Goal: Task Accomplishment & Management: Complete application form

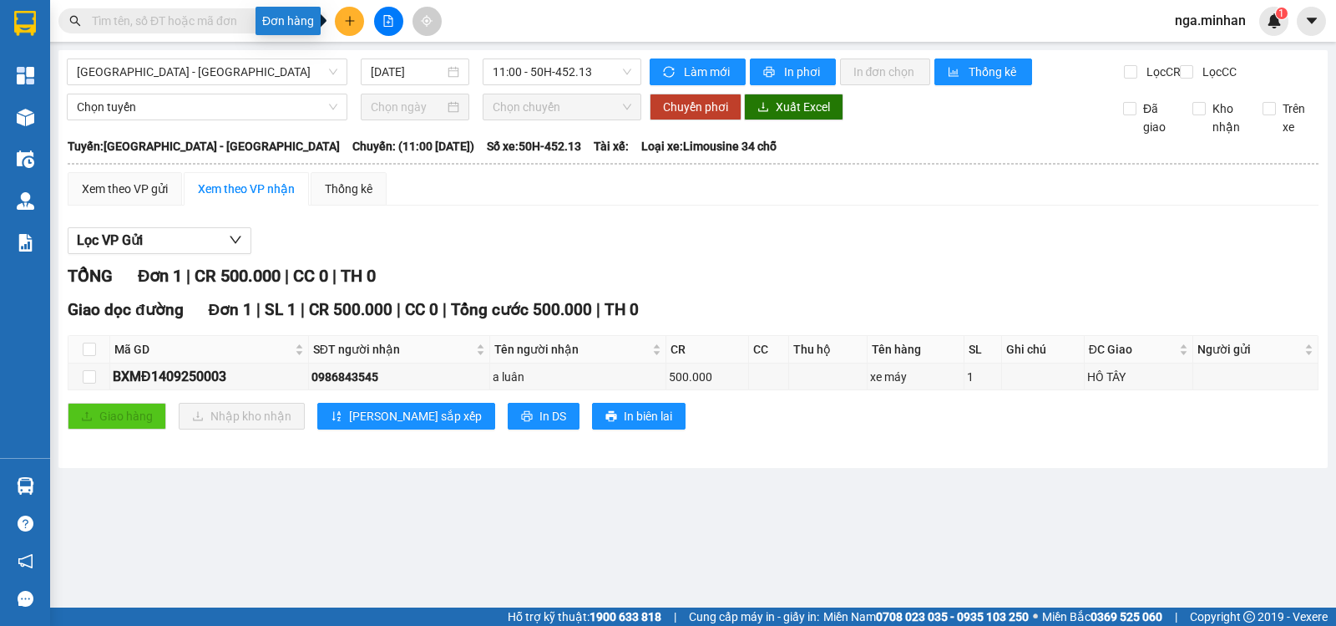
click at [354, 18] on icon "plus" at bounding box center [350, 21] width 12 height 12
click at [396, 63] on div "Tạo đơn hàng" at bounding box center [415, 62] width 73 height 18
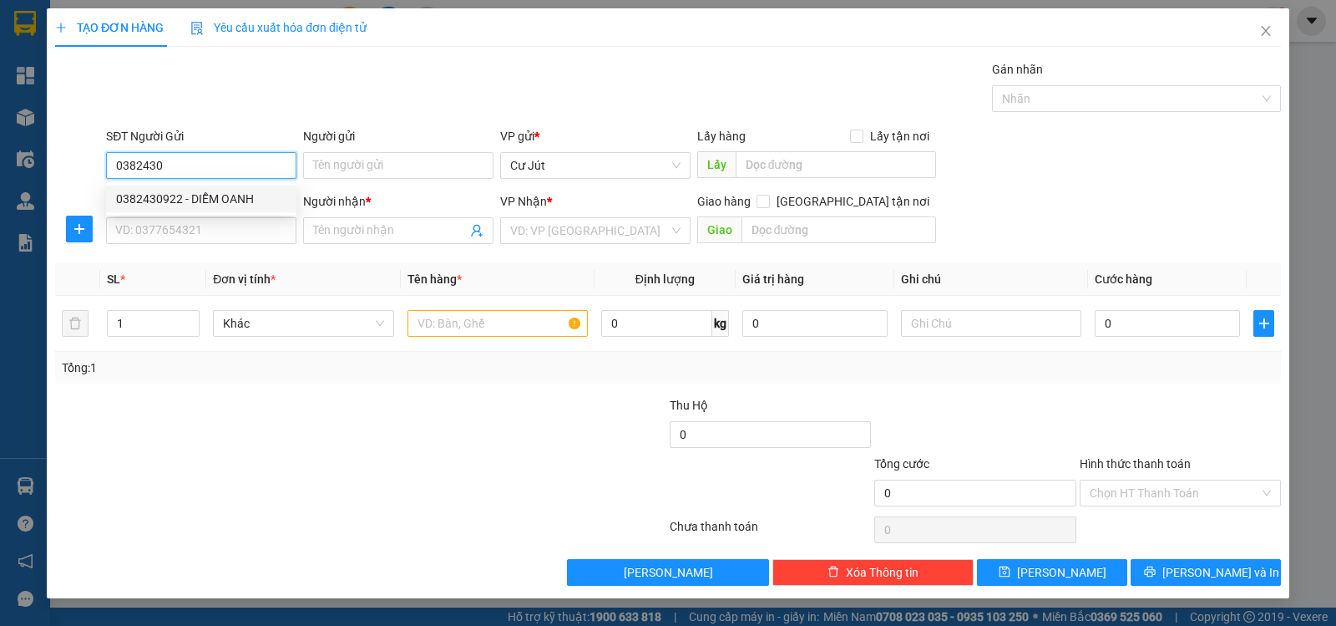
click at [170, 199] on div "0382430922 - DIỄM OANH" at bounding box center [201, 199] width 170 height 18
type input "0382430922"
type input "DIỄM OANH"
type input "0382430922"
type input "DIỄM OANH"
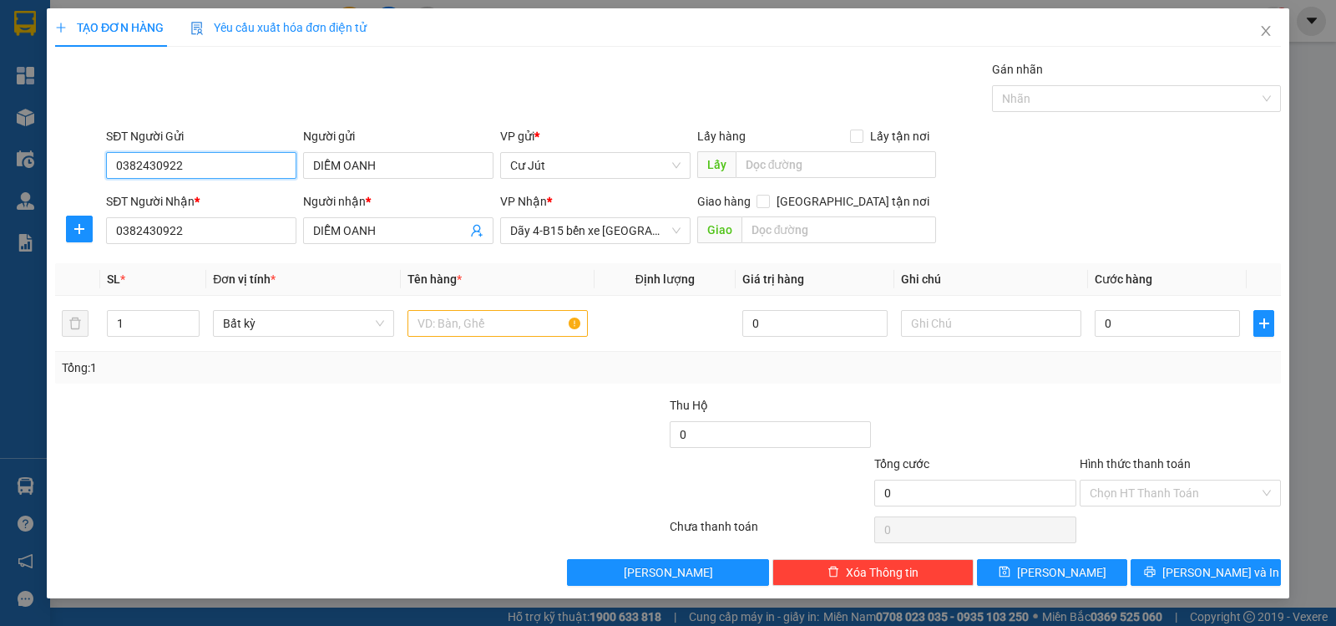
click at [228, 161] on input "0382430922" at bounding box center [201, 165] width 190 height 27
type input "0382430922"
click at [484, 318] on input "text" at bounding box center [498, 323] width 180 height 27
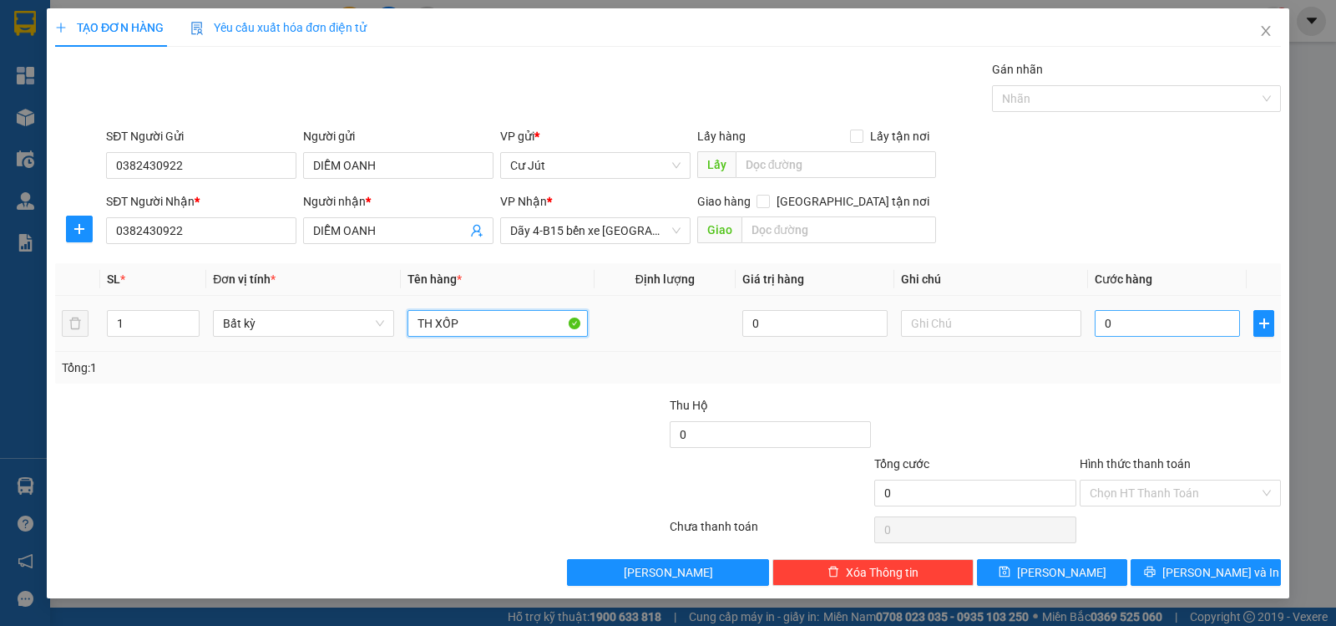
type input "TH XỐP"
click at [1189, 327] on input "0" at bounding box center [1167, 323] width 145 height 27
type input "3"
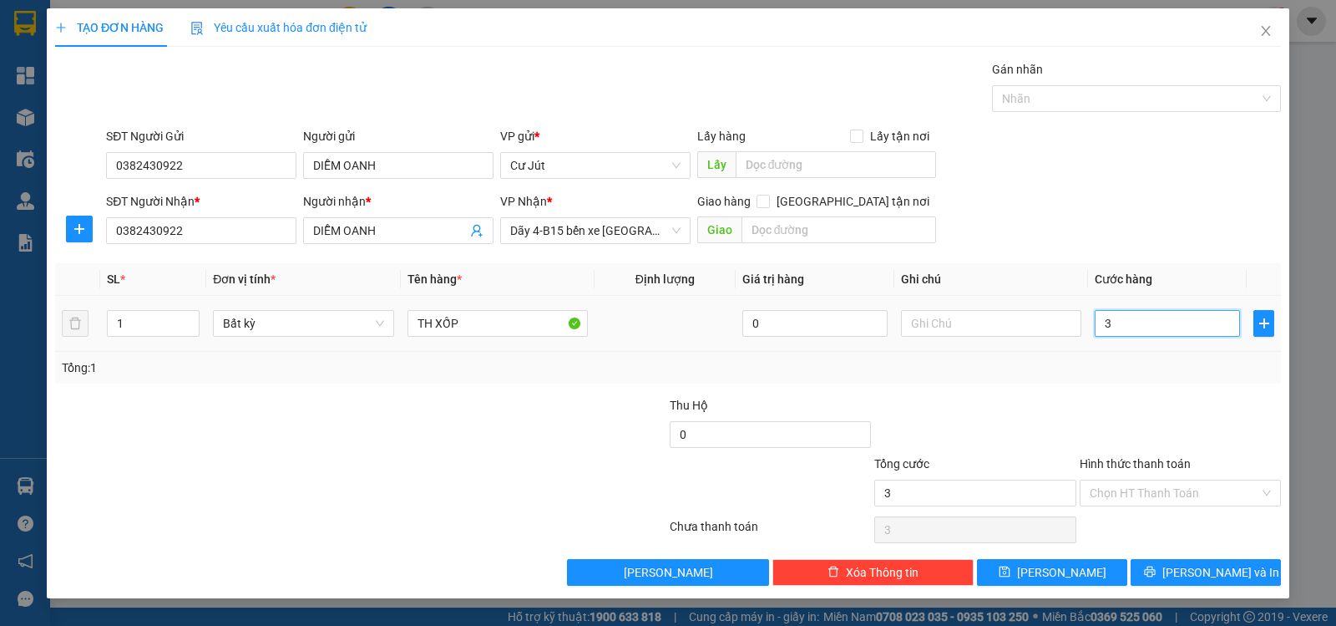
type input "30"
type input "30.000"
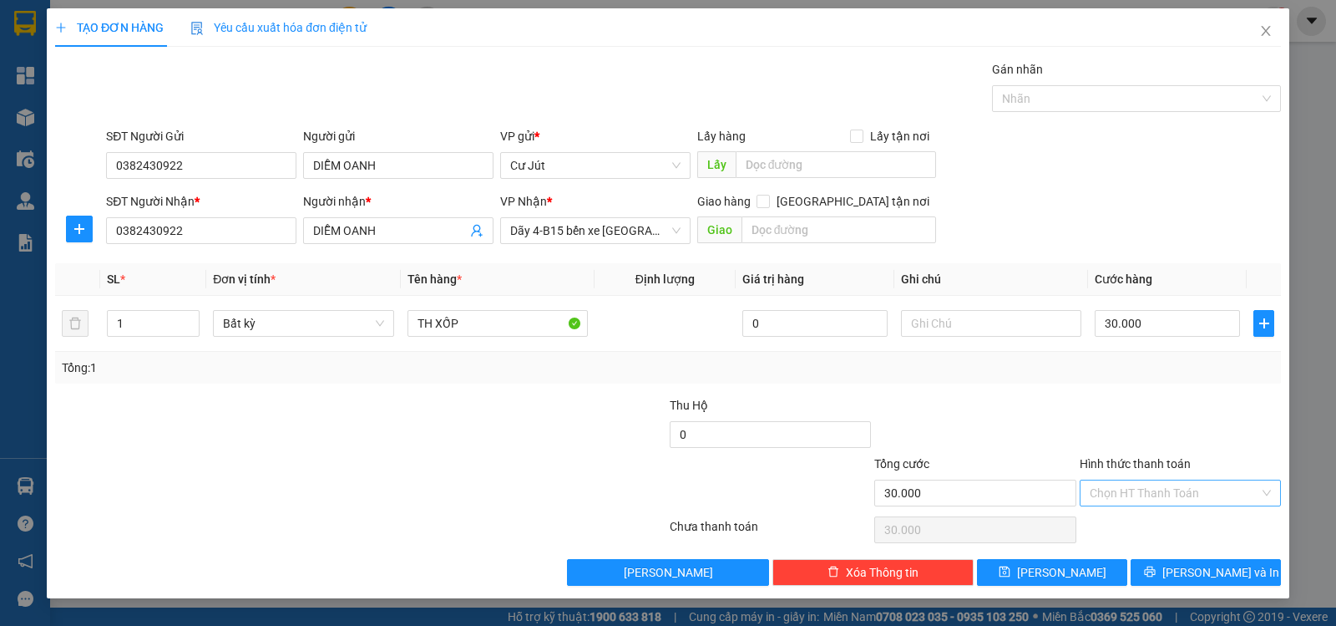
click at [1177, 495] on input "Hình thức thanh toán" at bounding box center [1175, 492] width 170 height 25
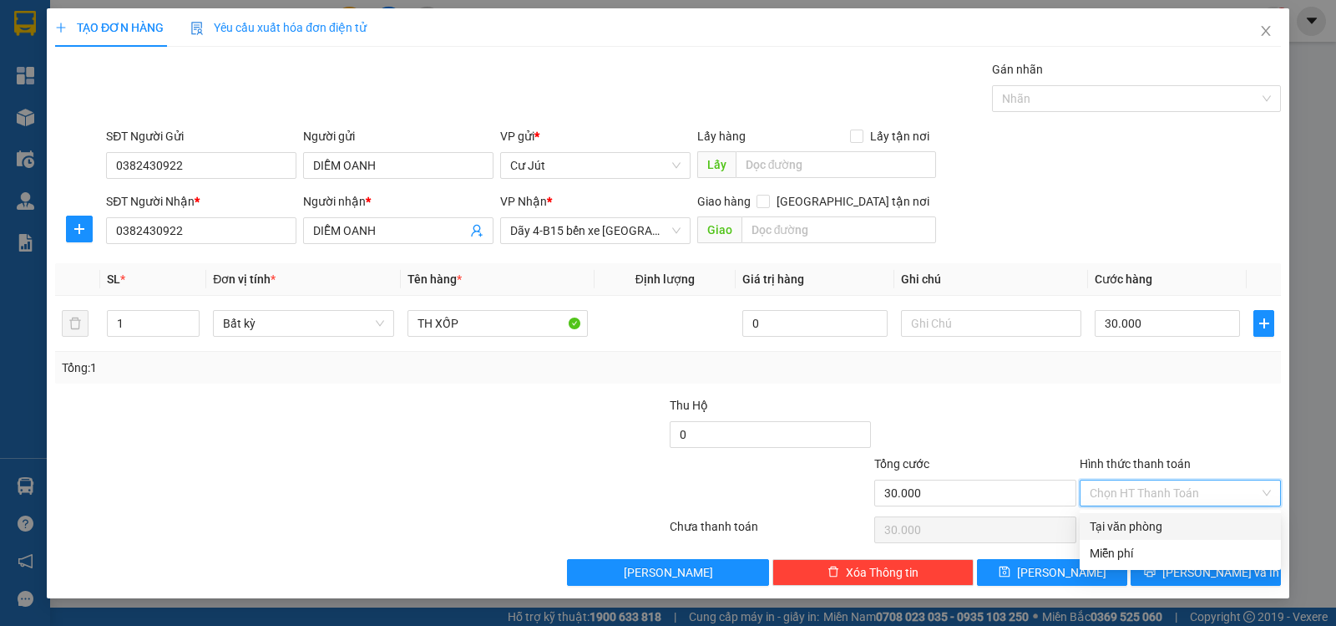
drag, startPoint x: 1166, startPoint y: 520, endPoint x: 1169, endPoint y: 540, distance: 21.1
click at [1163, 527] on div "Tại văn phòng" at bounding box center [1180, 526] width 181 height 18
type input "0"
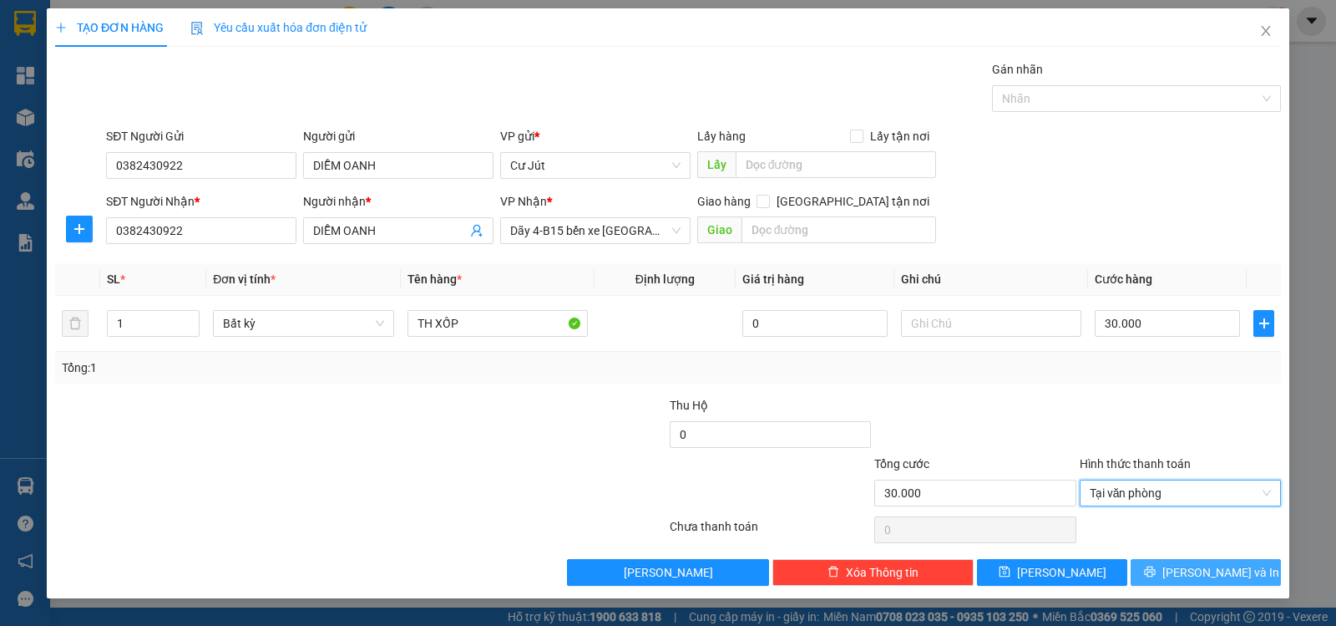
click at [1227, 598] on div "TẠO ĐƠN HÀNG Yêu cầu xuất hóa đơn điện tử Transit Pickup Surcharge Ids Transit …" at bounding box center [668, 313] width 1336 height 626
click at [1230, 575] on span "[PERSON_NAME] và In" at bounding box center [1221, 572] width 117 height 18
click at [1230, 574] on span "[PERSON_NAME] và In" at bounding box center [1221, 572] width 117 height 18
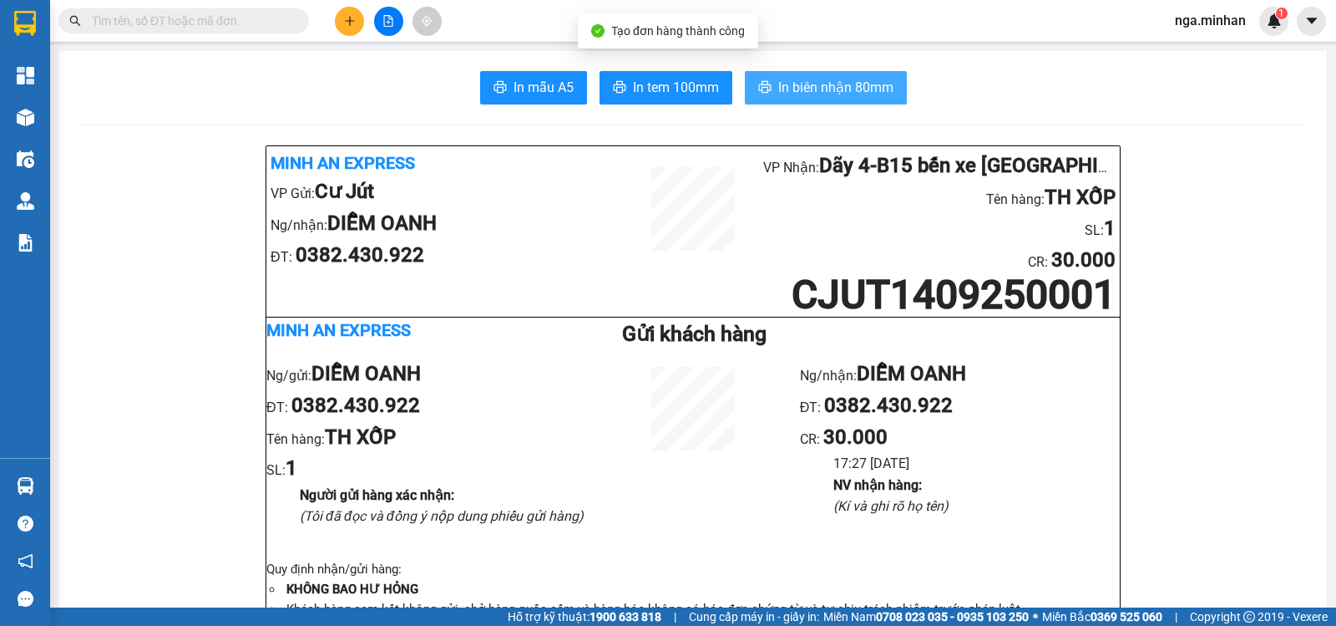
click at [837, 88] on span "In biên nhận 80mm" at bounding box center [835, 87] width 115 height 21
